Goal: Transaction & Acquisition: Purchase product/service

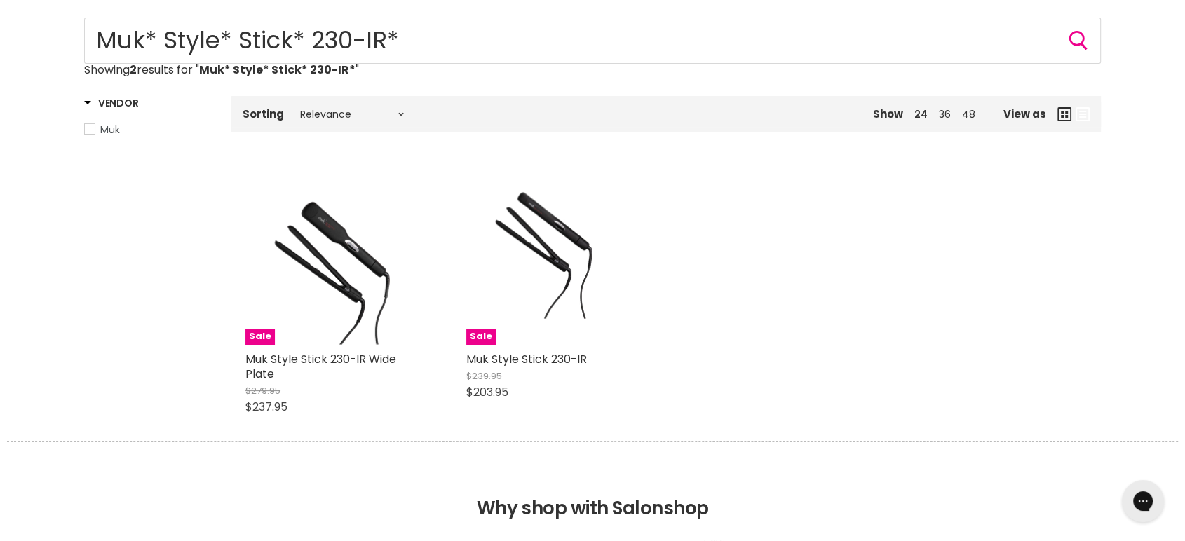
scroll to position [156, 0]
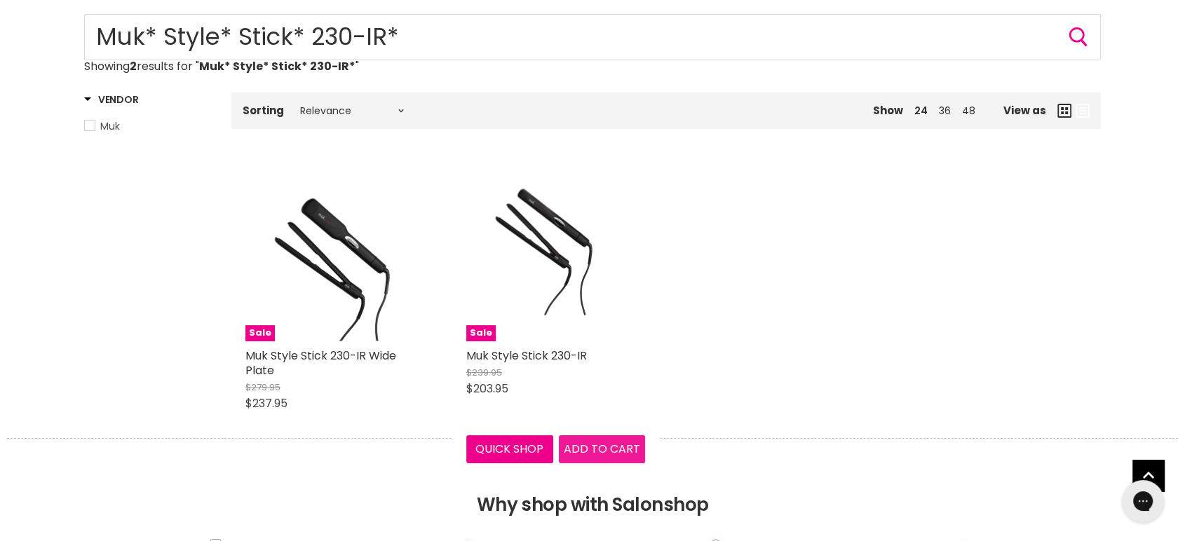
click at [599, 451] on span "Add to cart" at bounding box center [602, 449] width 76 height 16
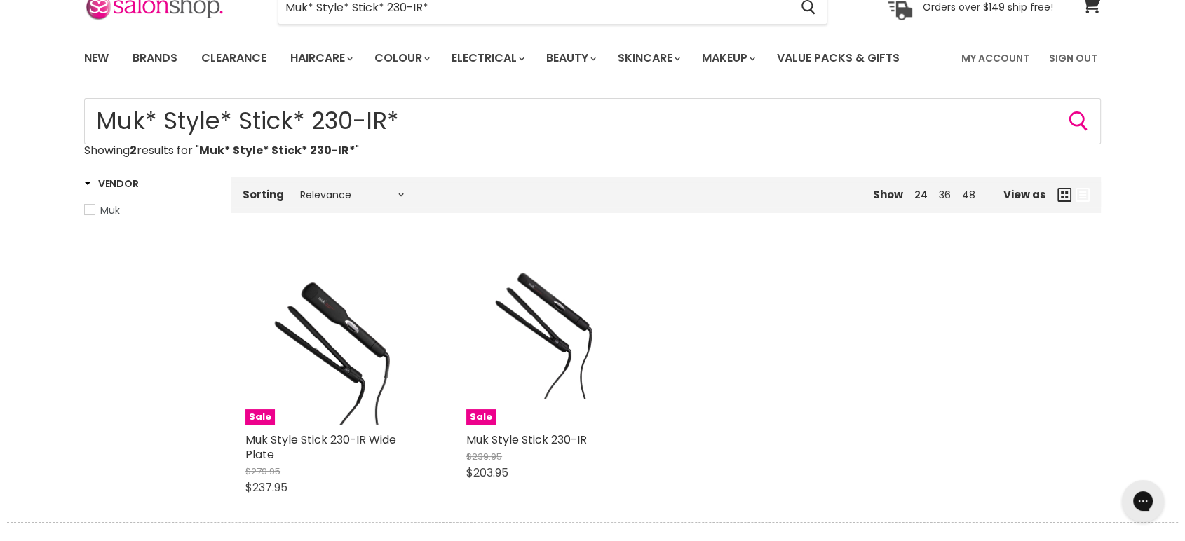
scroll to position [311, 0]
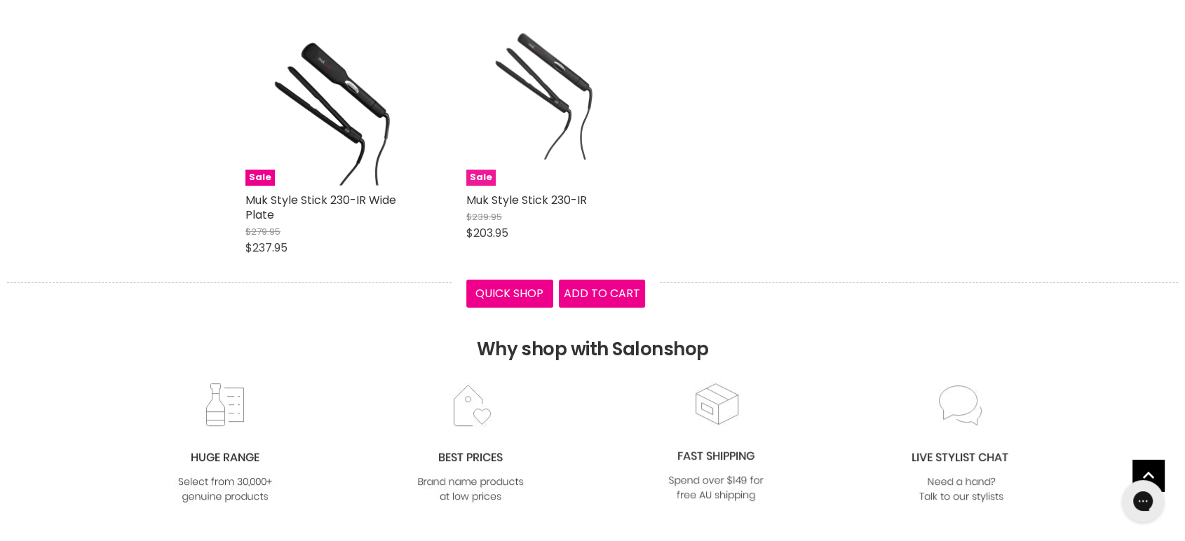
click at [570, 144] on img "Main content" at bounding box center [555, 96] width 179 height 179
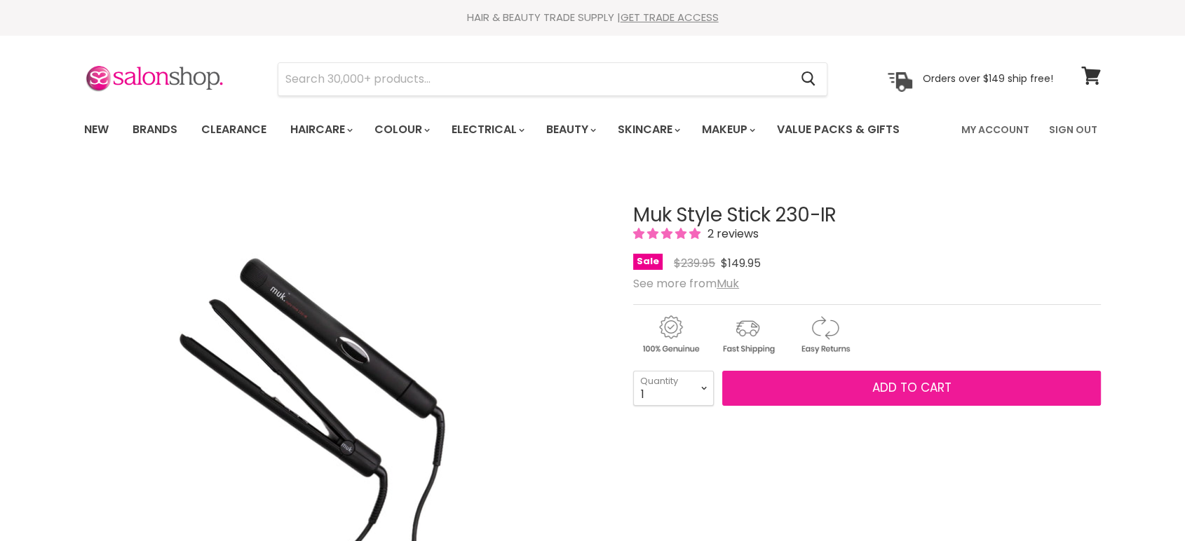
click at [890, 394] on span "Add to cart" at bounding box center [911, 387] width 79 height 17
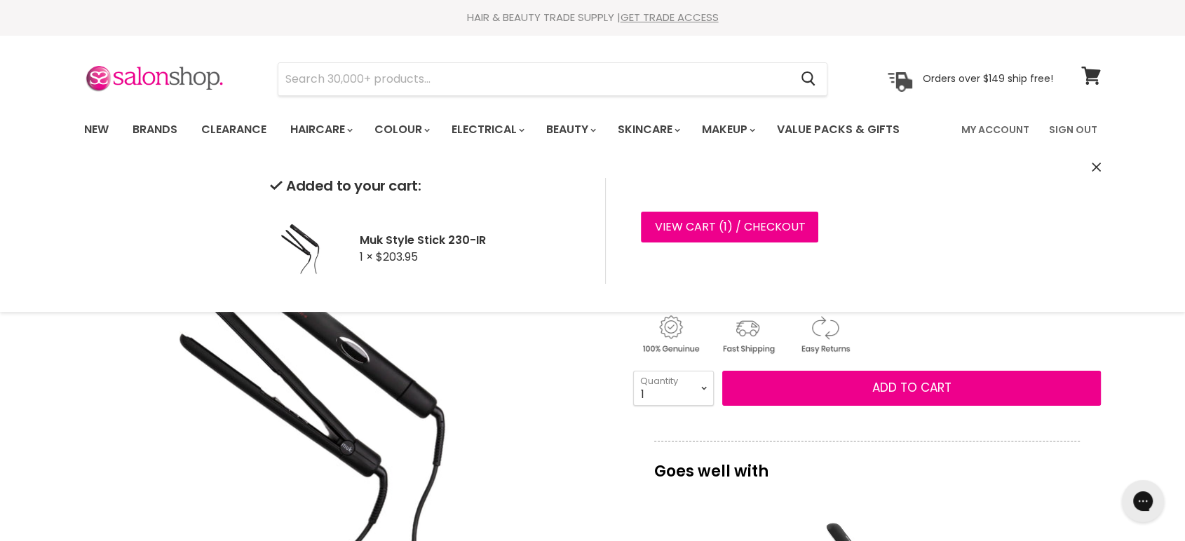
click at [697, 210] on div "View cart ( 1 ) / Checkout Checkout" at bounding box center [760, 231] width 310 height 106
click at [693, 222] on link "View cart ( 1 ) / Checkout" at bounding box center [729, 227] width 177 height 31
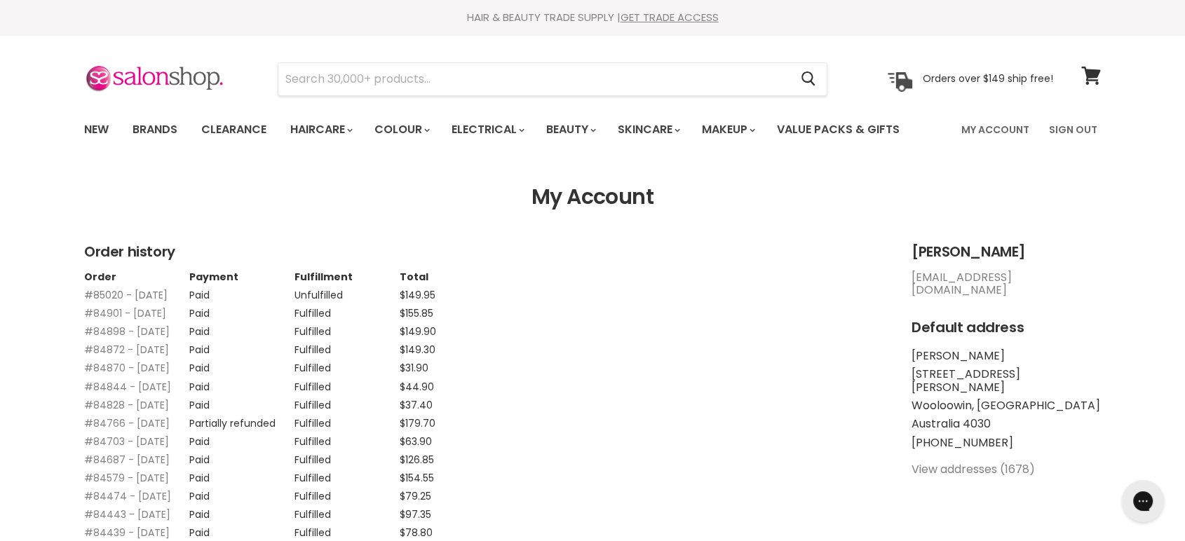
click at [91, 295] on link "#85020 - 04 Oct, 2025" at bounding box center [125, 295] width 83 height 14
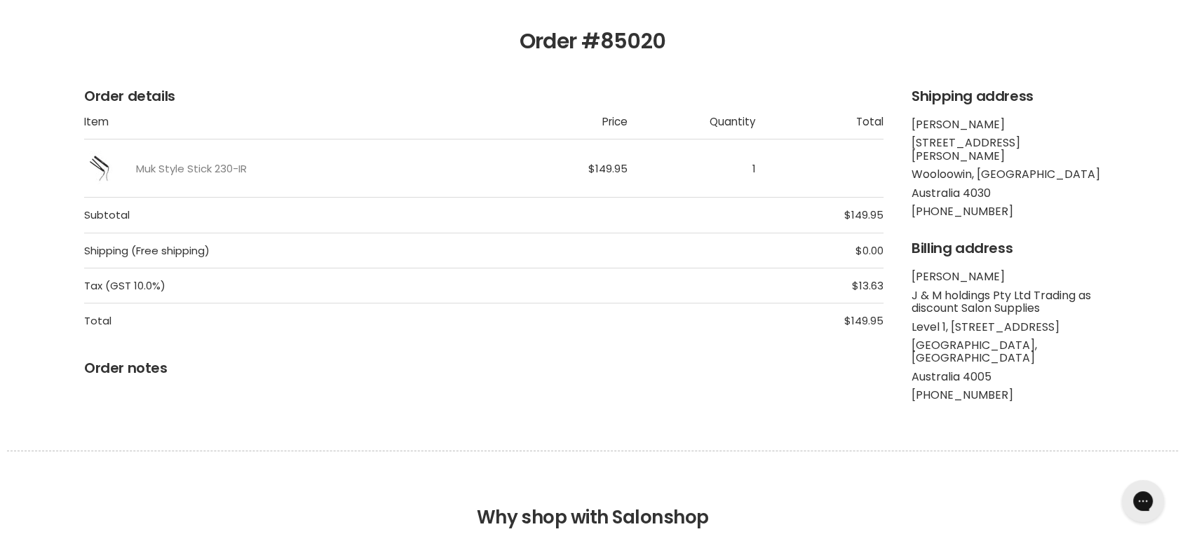
drag, startPoint x: 674, startPoint y: 34, endPoint x: 526, endPoint y: 34, distance: 147.9
click at [526, 34] on h1 "Order #85020" at bounding box center [592, 41] width 1017 height 25
copy h1 "Order #85020"
